Goal: Transaction & Acquisition: Book appointment/travel/reservation

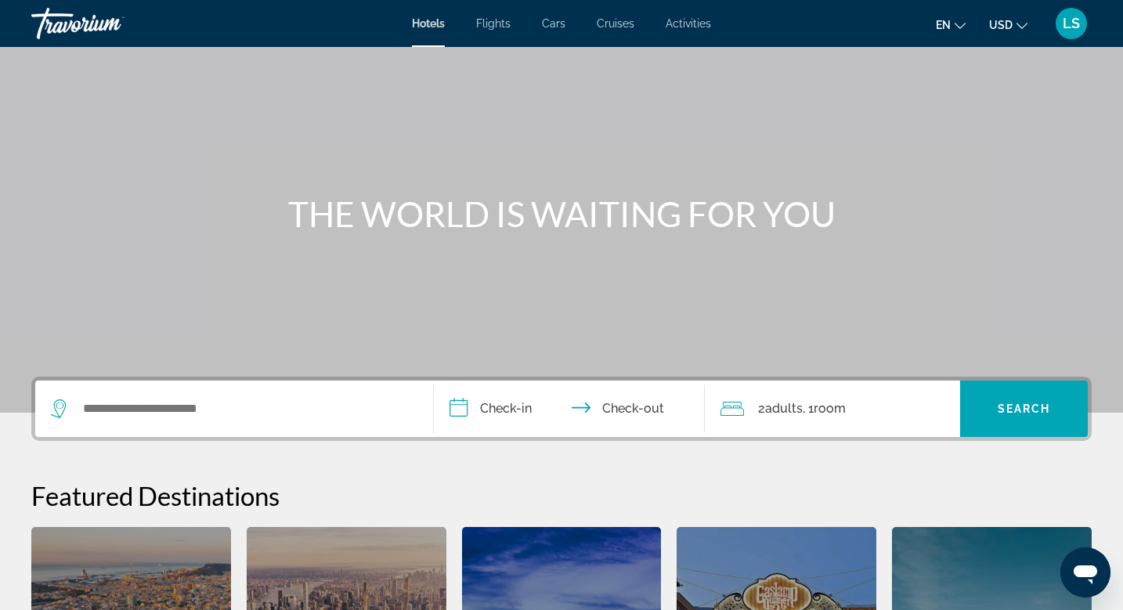
scroll to position [56, 0]
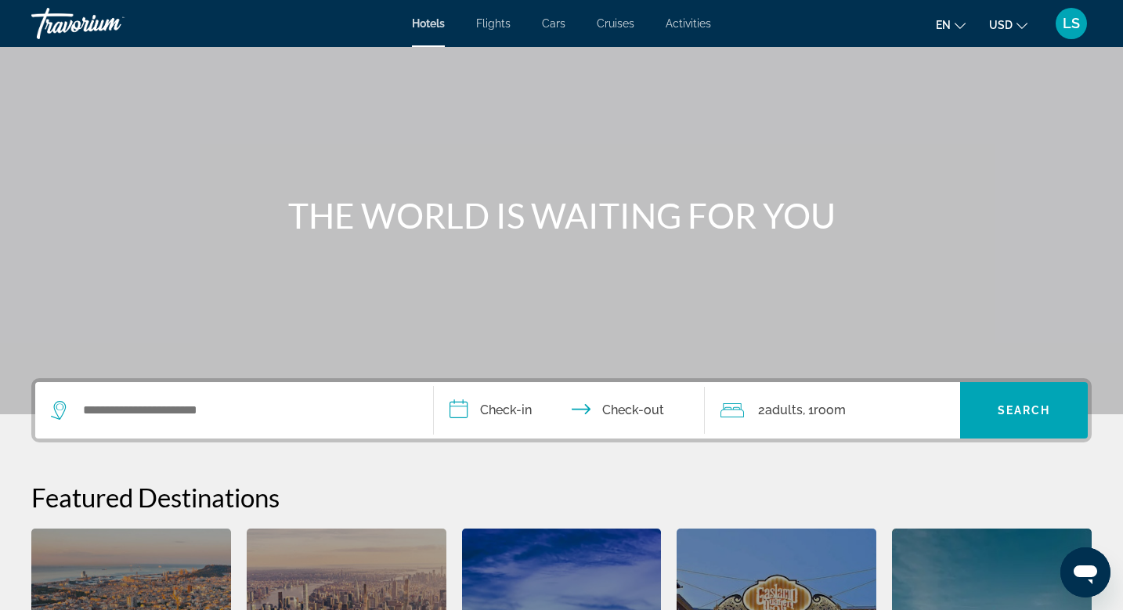
click at [493, 21] on span "Flights" at bounding box center [493, 23] width 34 height 13
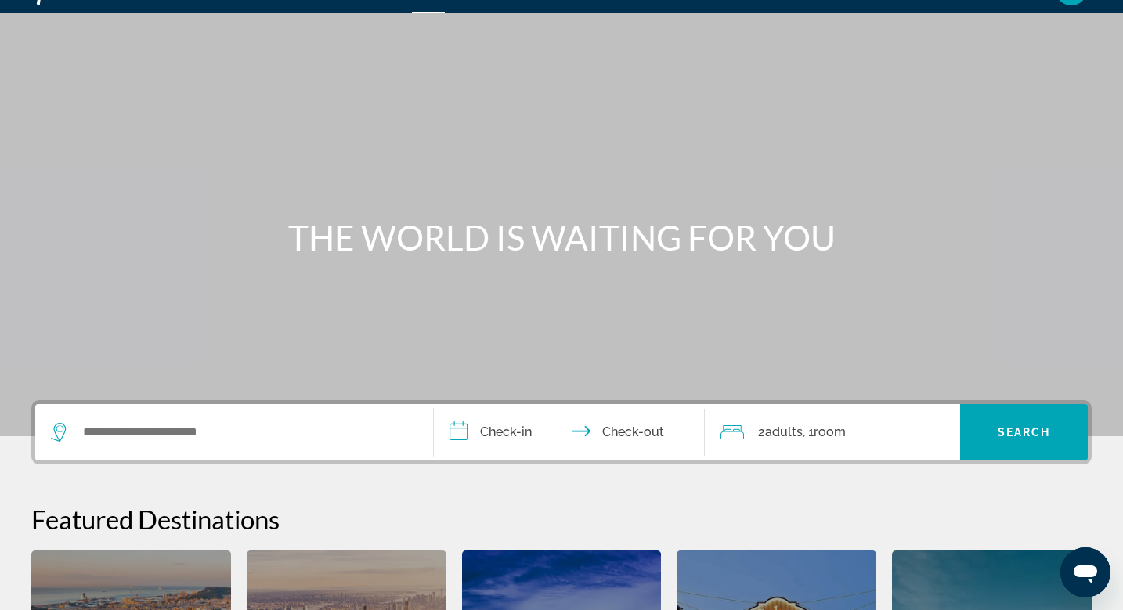
scroll to position [31, 0]
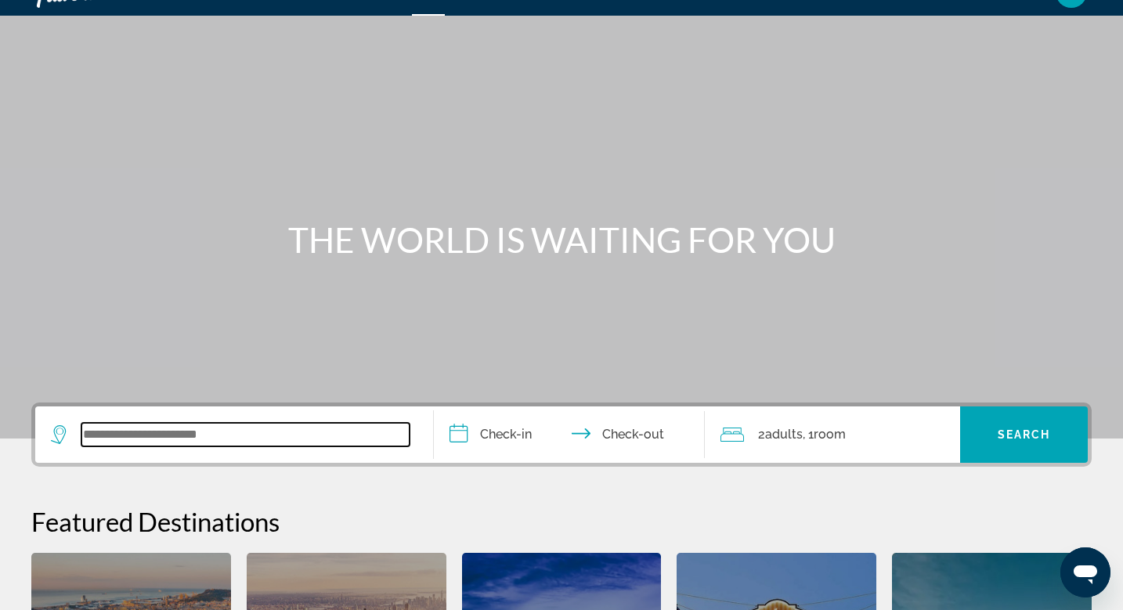
click at [193, 432] on input "Search widget" at bounding box center [245, 434] width 328 height 23
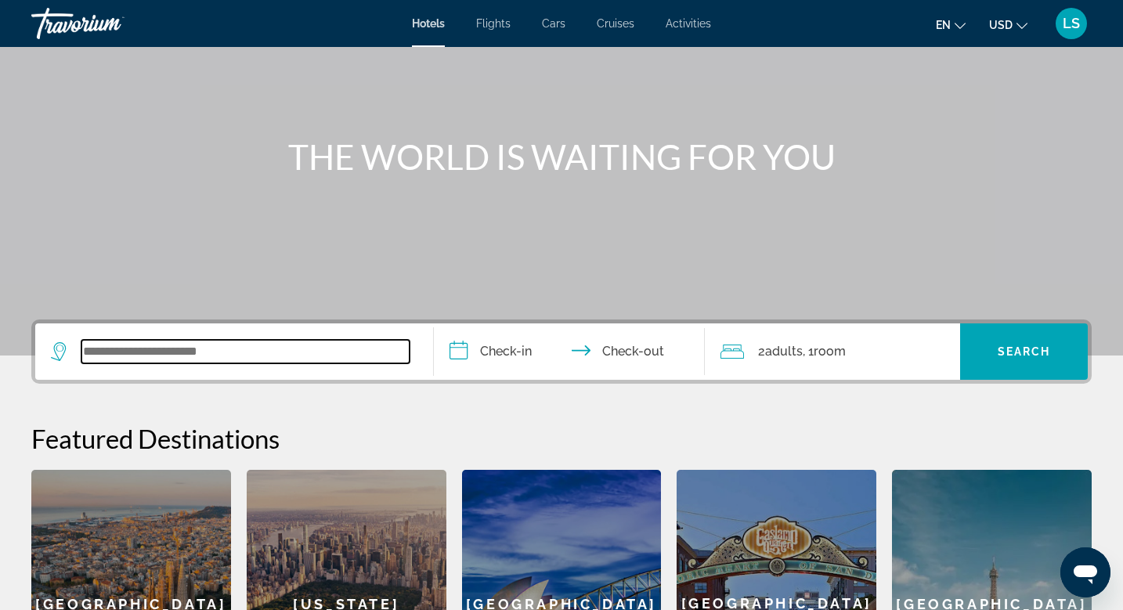
scroll to position [108, 0]
